Goal: Transaction & Acquisition: Purchase product/service

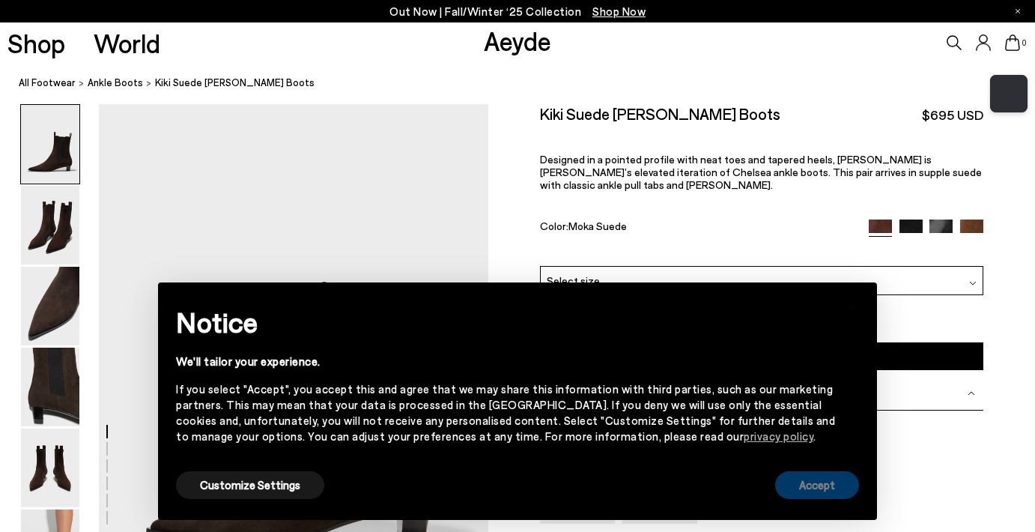
click at [804, 484] on button "Accept" at bounding box center [817, 485] width 84 height 28
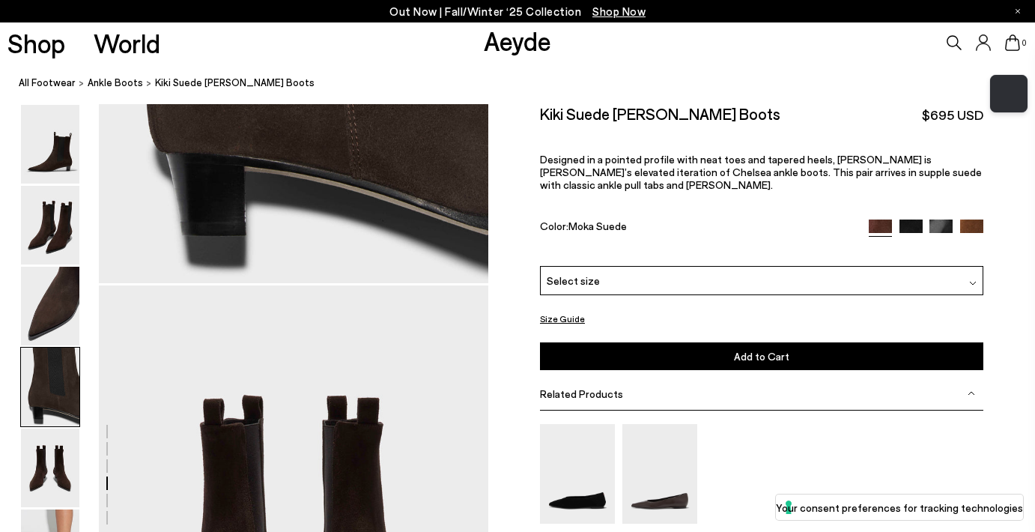
scroll to position [1773, 0]
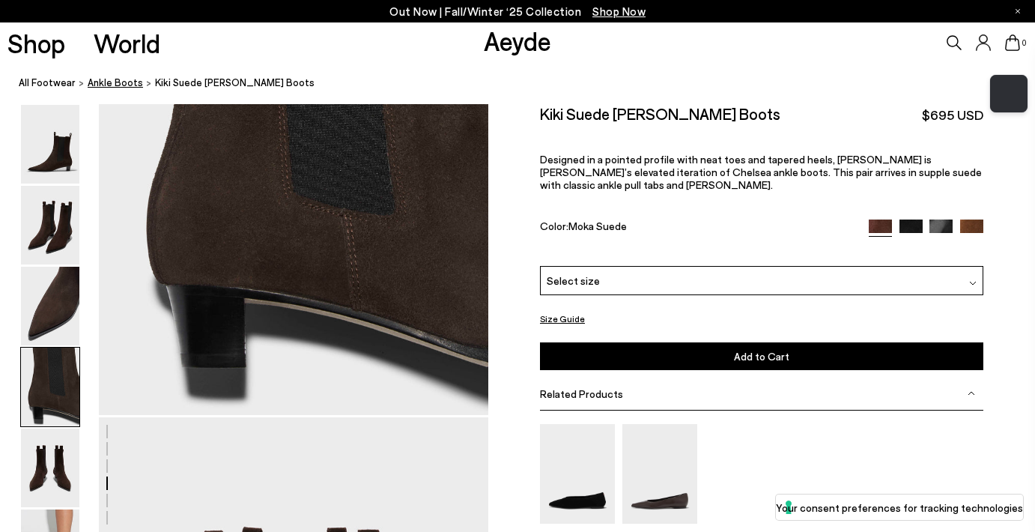
click at [110, 82] on span "ankle boots" at bounding box center [115, 82] width 55 height 12
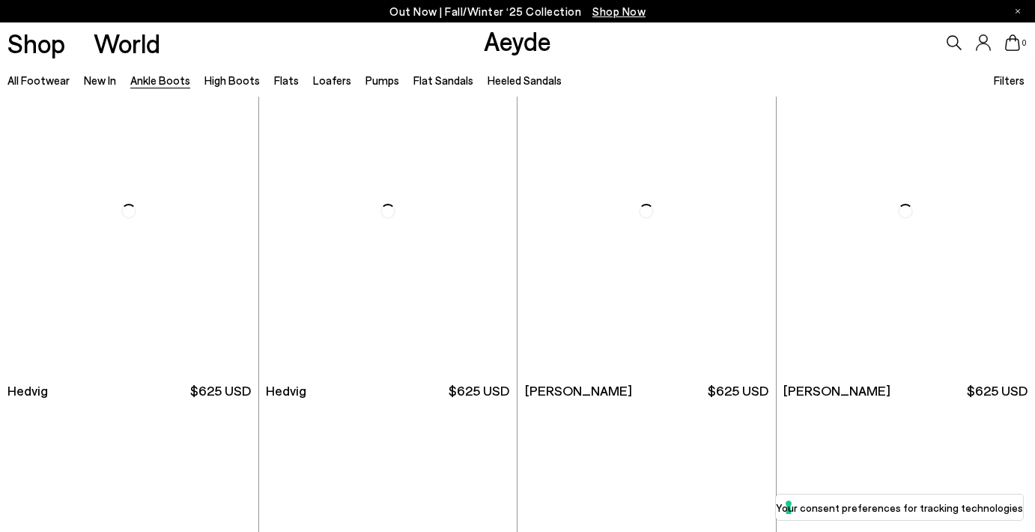
scroll to position [411, 0]
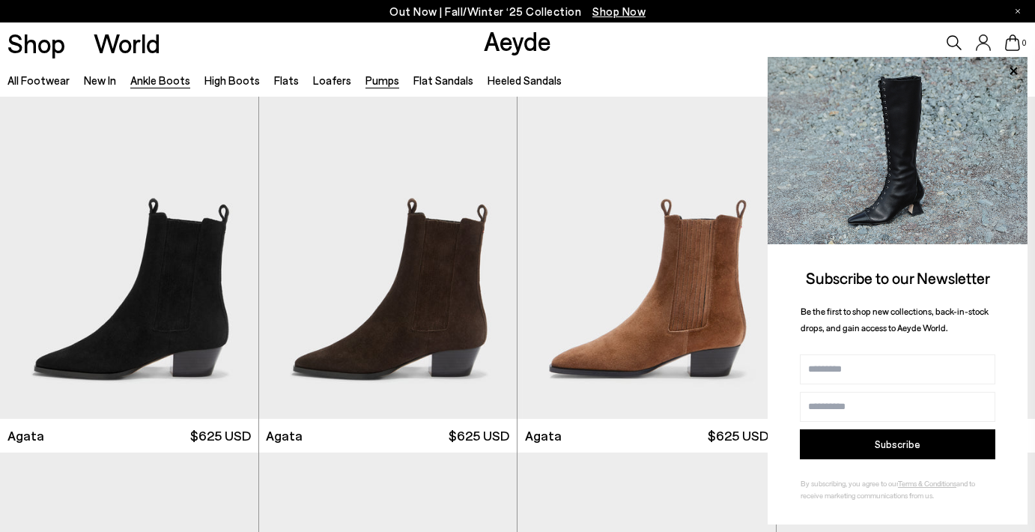
scroll to position [757, 0]
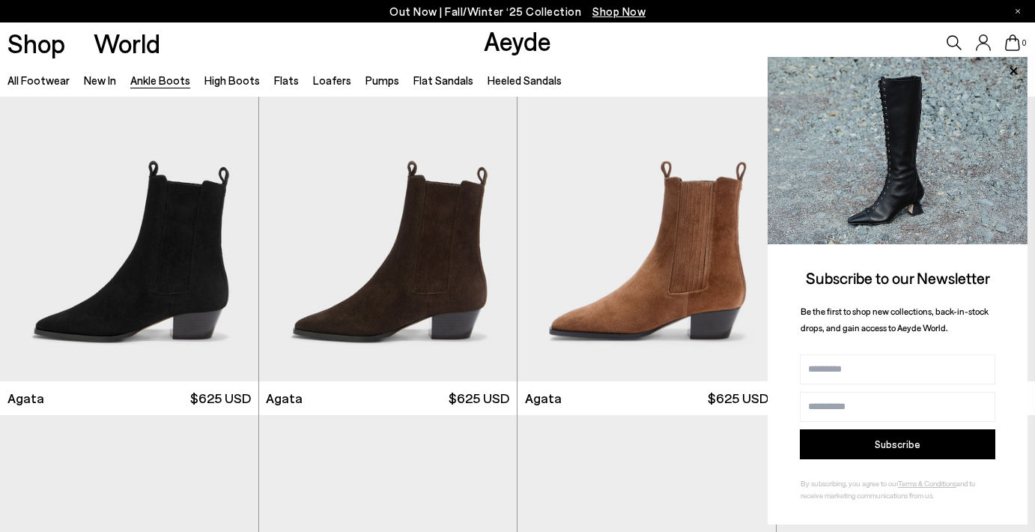
click at [855, 366] on input "Name" at bounding box center [898, 369] width 196 height 30
click at [847, 372] on input "**********" at bounding box center [898, 369] width 196 height 30
type input "**********"
click at [829, 411] on input "Email address" at bounding box center [898, 407] width 196 height 30
type input "**********"
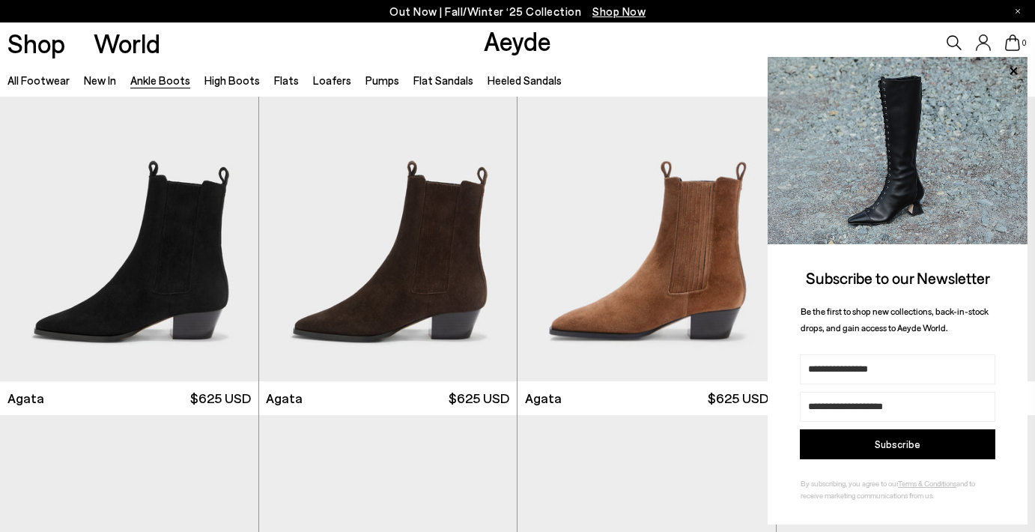
click at [865, 449] on button "Subscribe" at bounding box center [898, 444] width 196 height 30
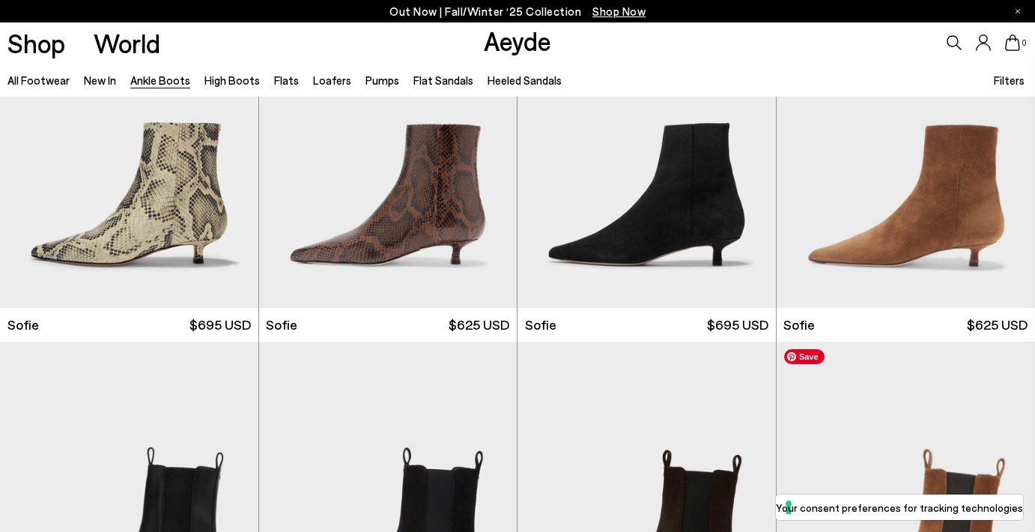
scroll to position [1550, 0]
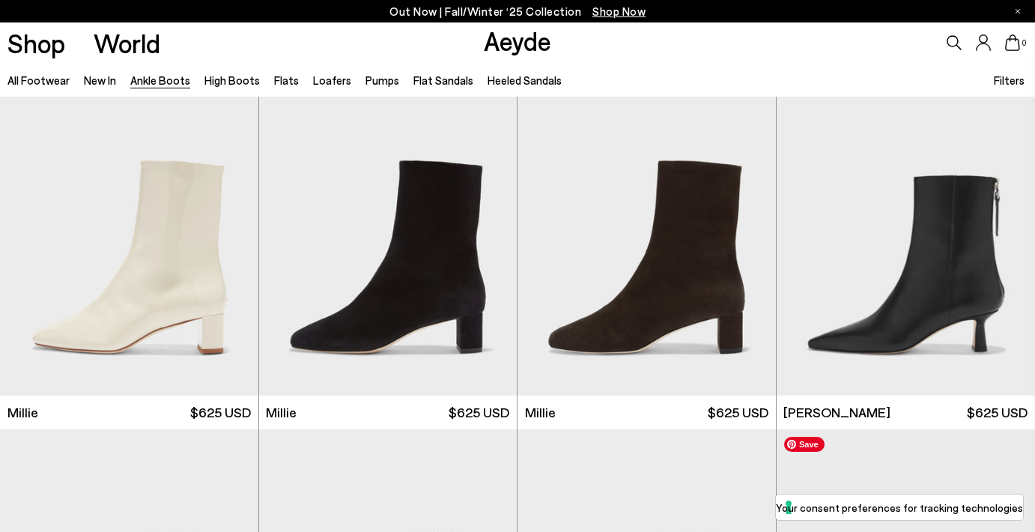
scroll to position [2907, 0]
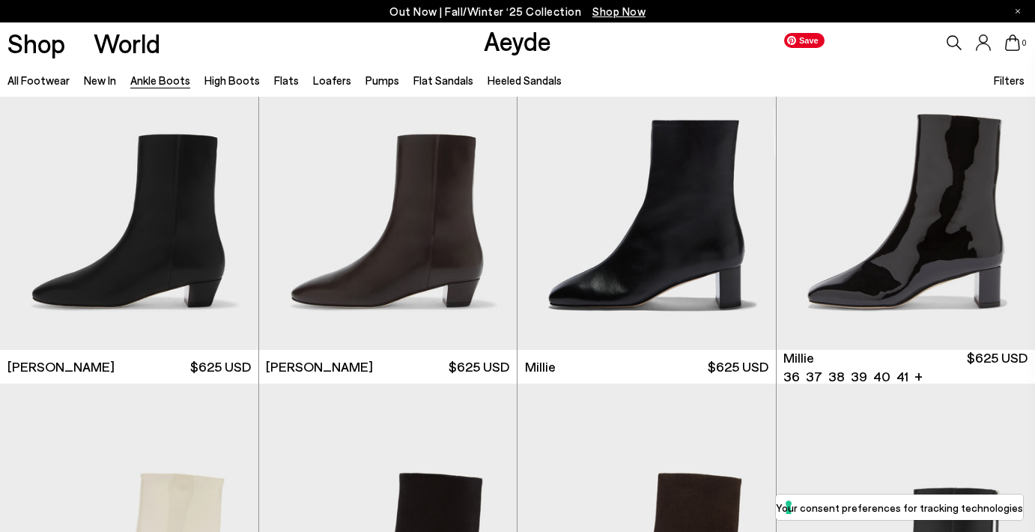
scroll to position [2663, 0]
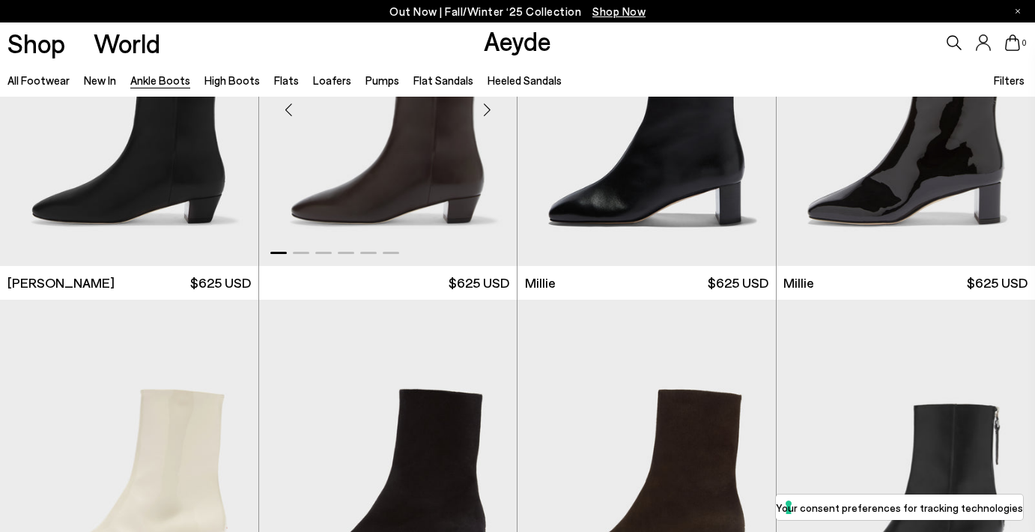
click at [446, 153] on img "1 / 6" at bounding box center [388, 104] width 258 height 324
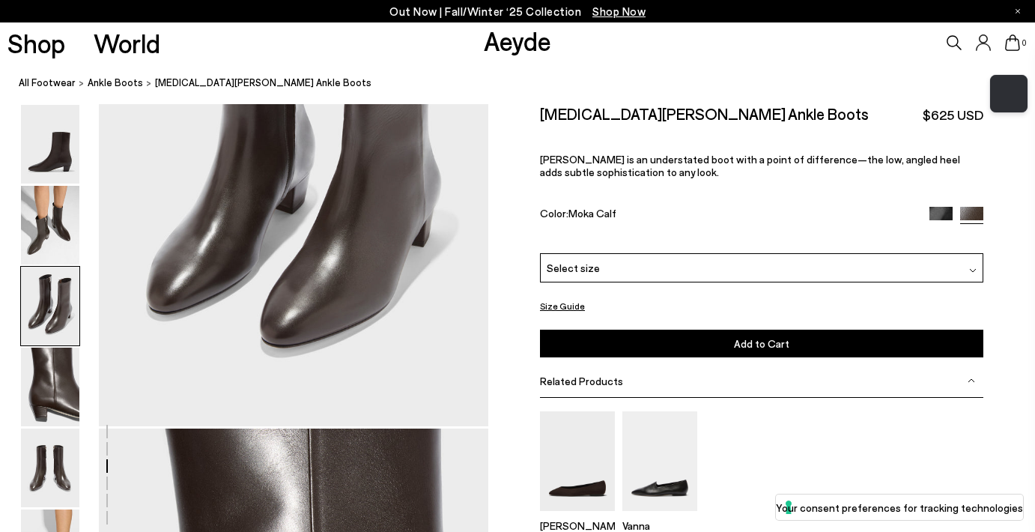
scroll to position [1247, 0]
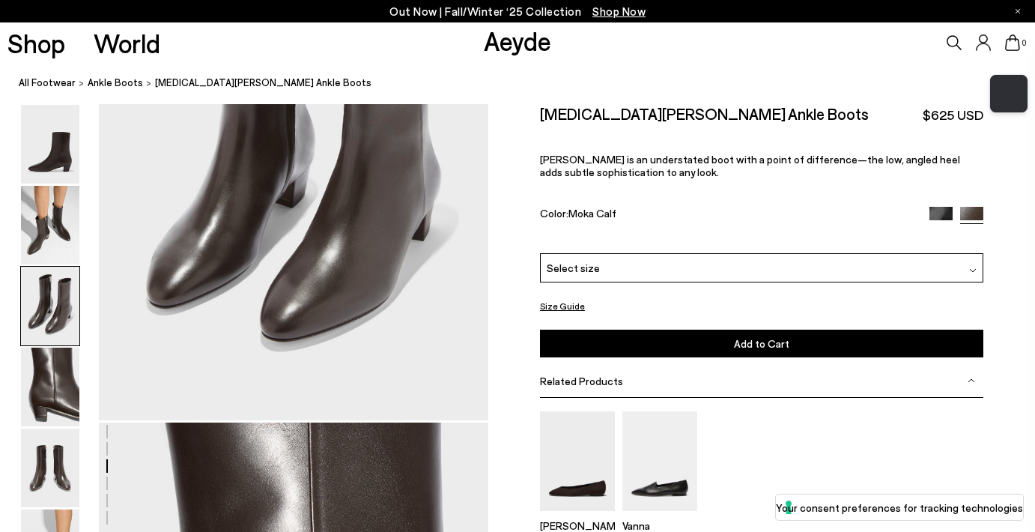
click at [949, 211] on img at bounding box center [941, 218] width 23 height 23
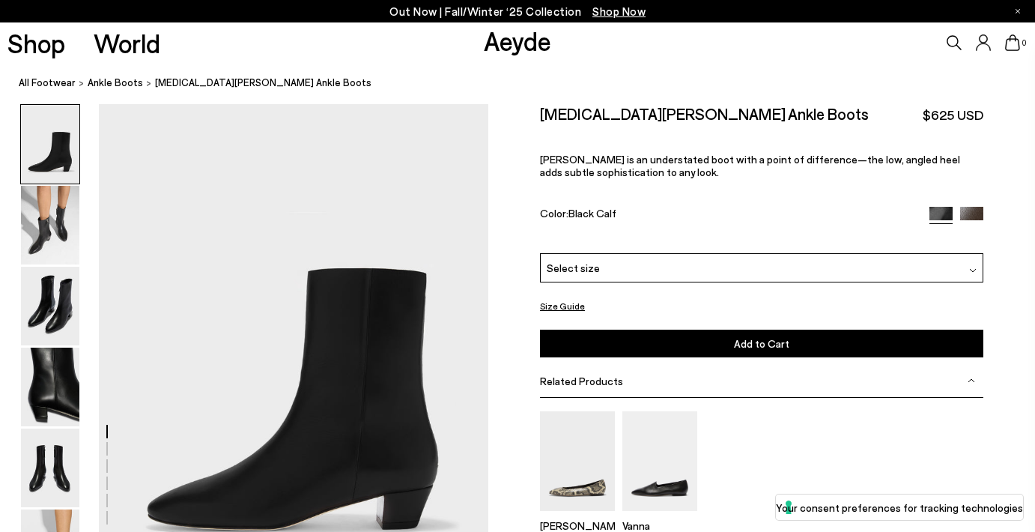
scroll to position [97, 0]
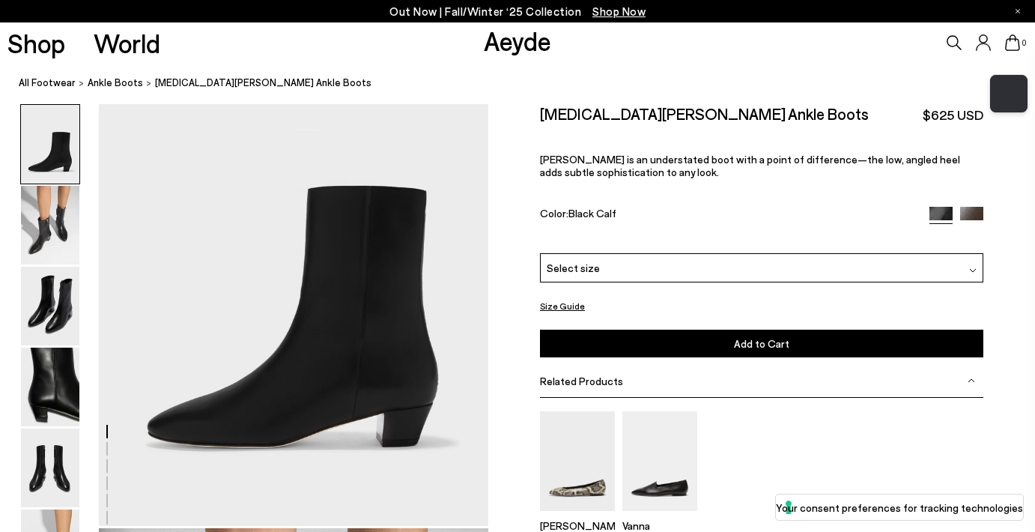
click at [722, 271] on div "Select size" at bounding box center [762, 266] width 444 height 29
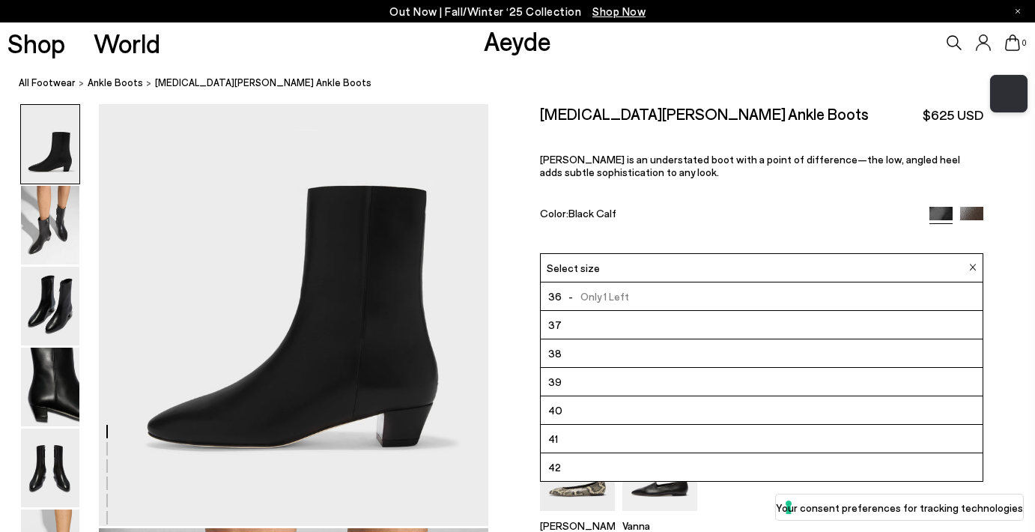
click at [709, 352] on li "38" at bounding box center [762, 353] width 442 height 28
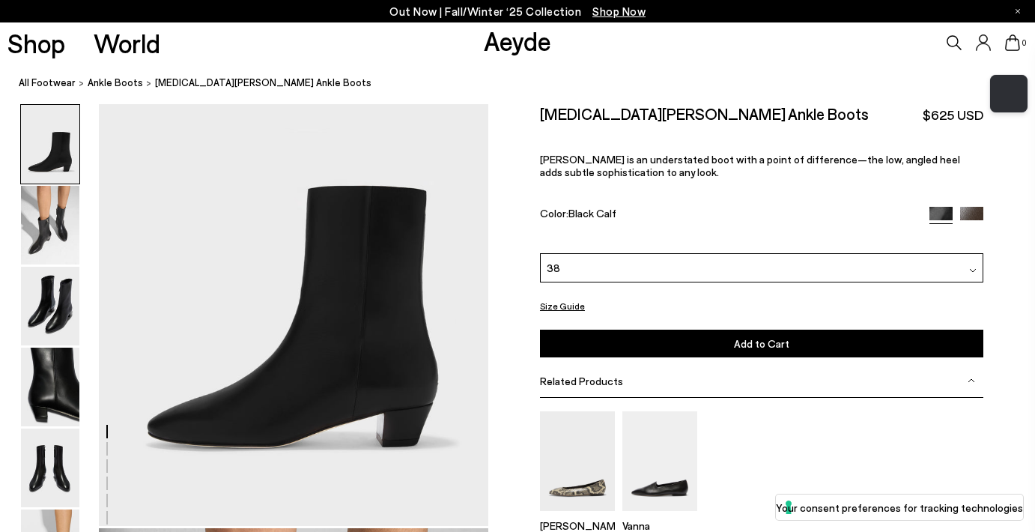
click at [892, 336] on button "Add to Cart Select a Size First" at bounding box center [762, 344] width 444 height 28
